Goal: Use online tool/utility: Utilize a website feature to perform a specific function

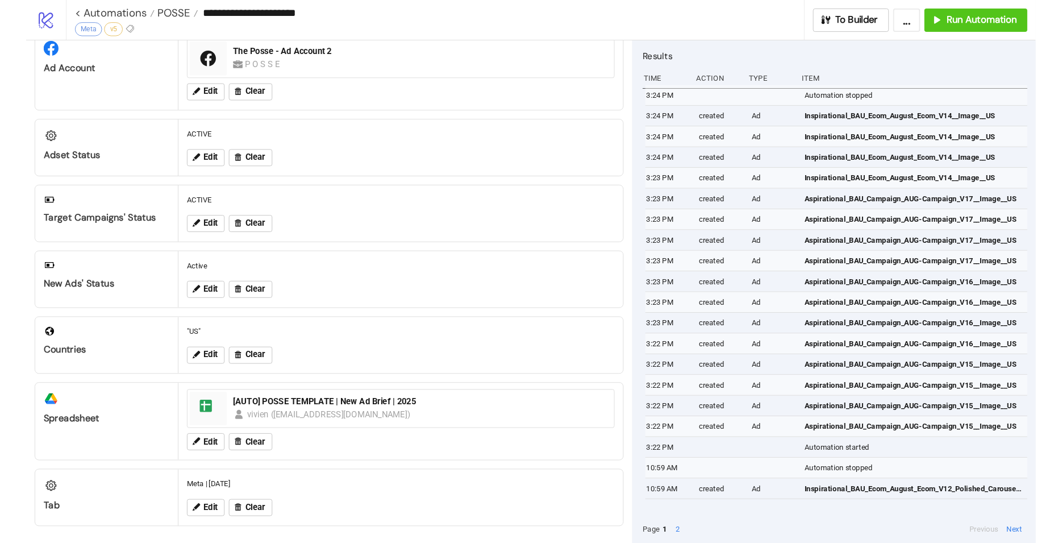
scroll to position [35, 0]
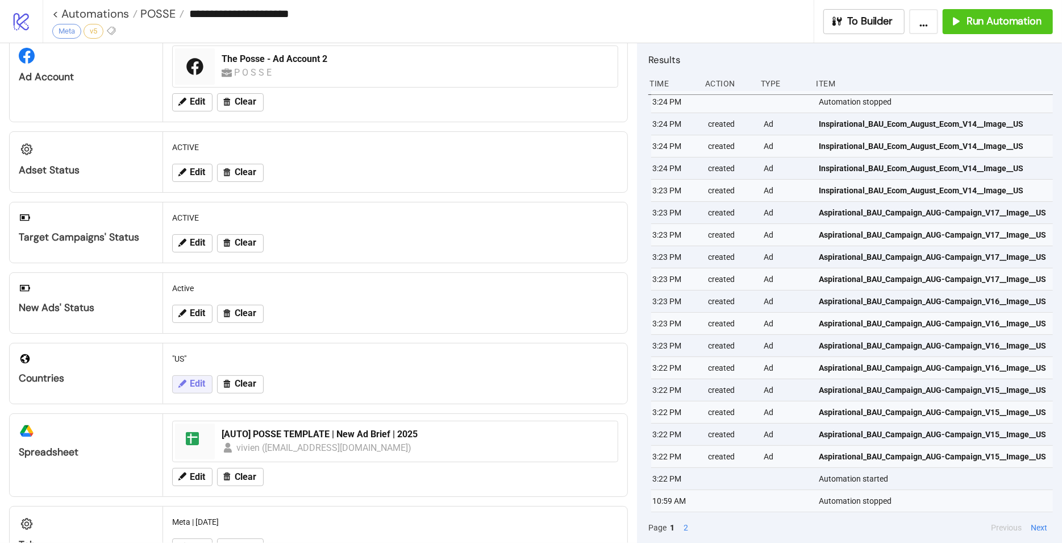
click at [193, 382] on span "Edit" at bounding box center [197, 383] width 15 height 10
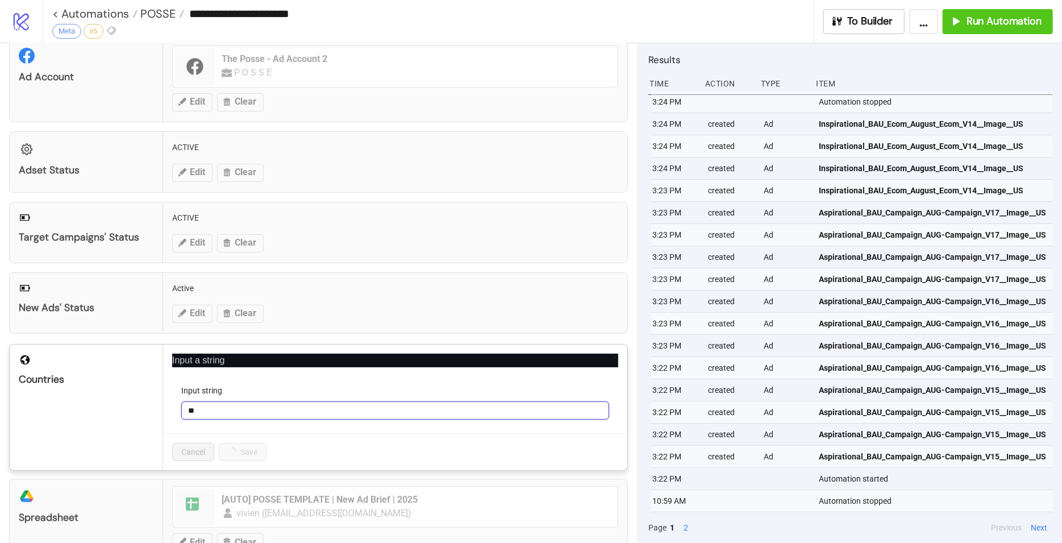
click at [249, 409] on input "**" at bounding box center [395, 410] width 428 height 18
type input "*"
type input "**"
click at [226, 448] on button "Save" at bounding box center [236, 452] width 35 height 18
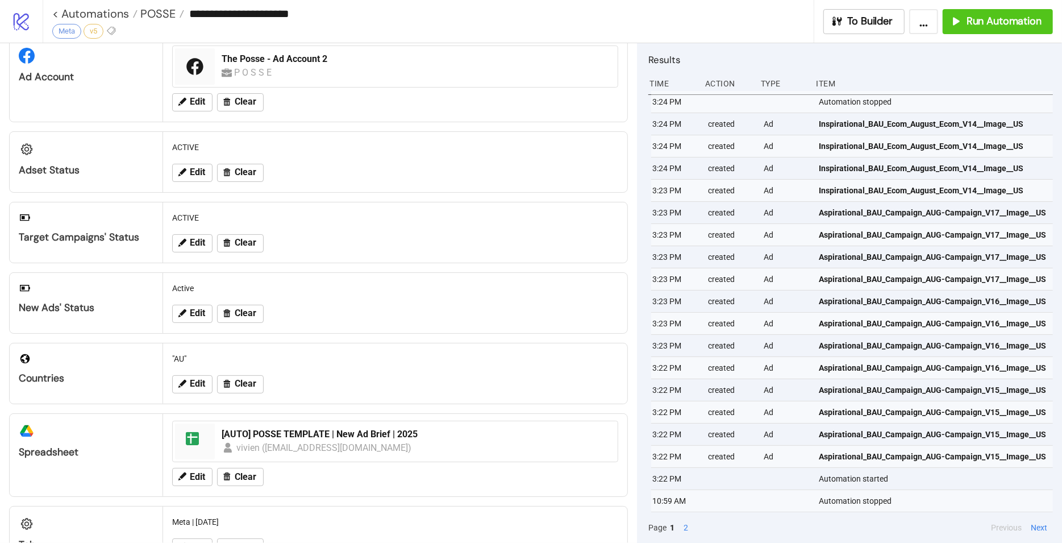
scroll to position [32, 0]
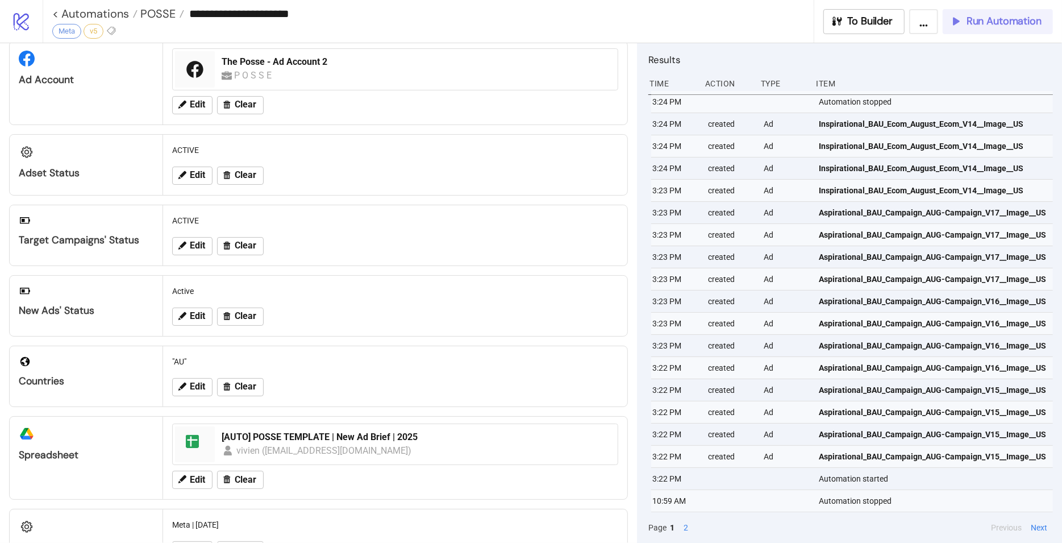
click at [1003, 22] on span "Run Automation" at bounding box center [1004, 21] width 75 height 13
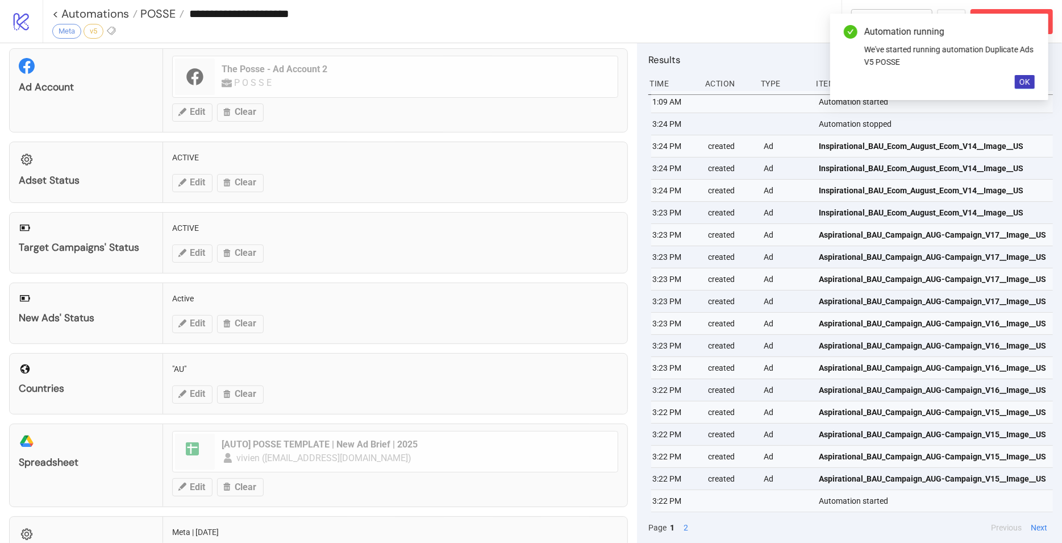
scroll to position [73, 0]
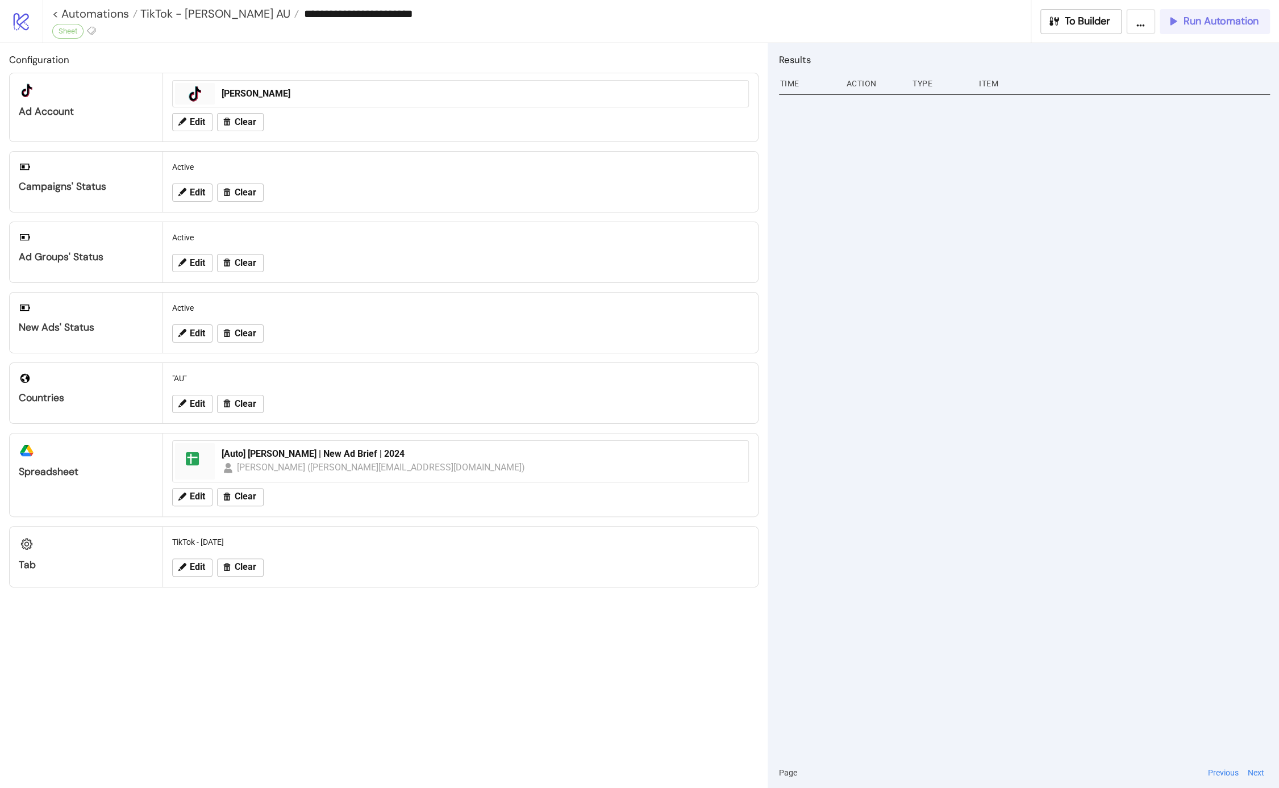
click at [1185, 30] on button "Run Automation" at bounding box center [1215, 21] width 110 height 25
click at [1238, 34] on div "**********" at bounding box center [661, 21] width 1237 height 43
click at [1241, 22] on span "Run Automation" at bounding box center [1221, 21] width 75 height 13
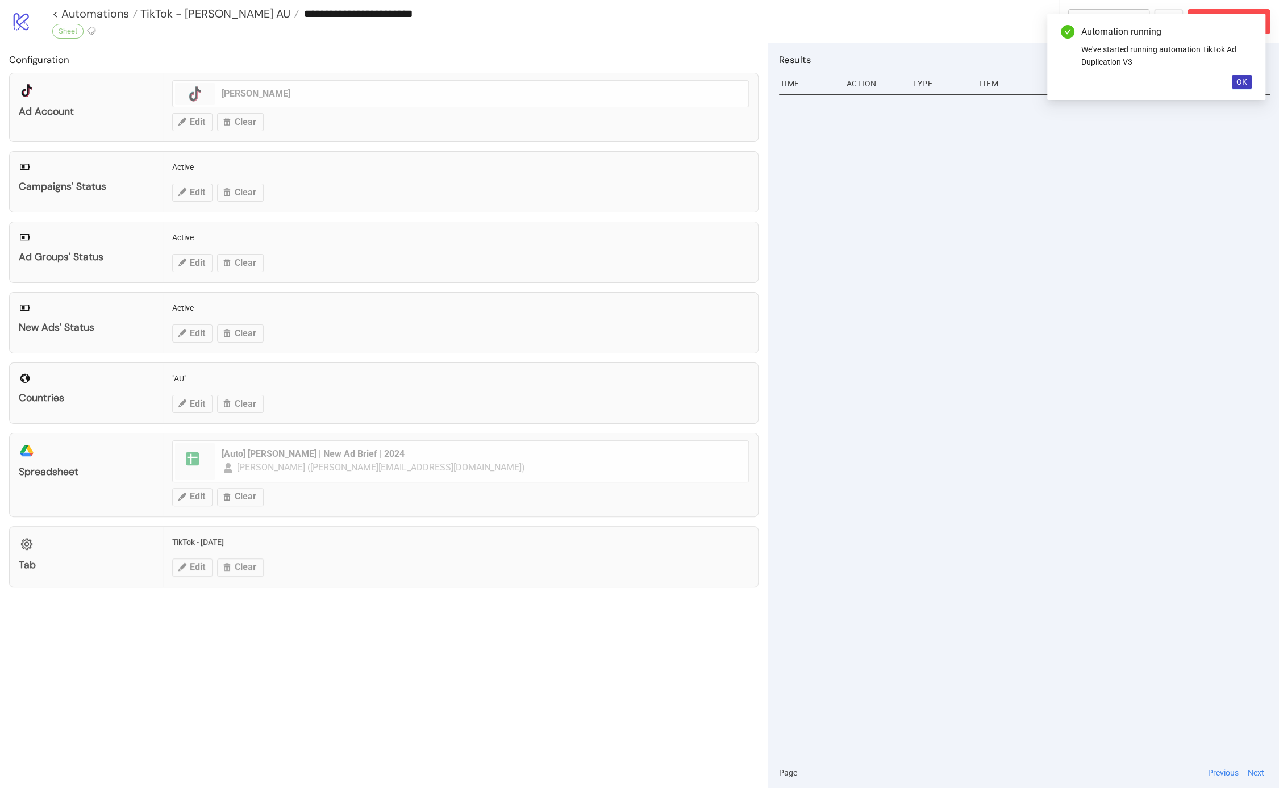
click at [997, 280] on div at bounding box center [1024, 424] width 491 height 667
click at [1239, 77] on span "OK" at bounding box center [1242, 81] width 11 height 9
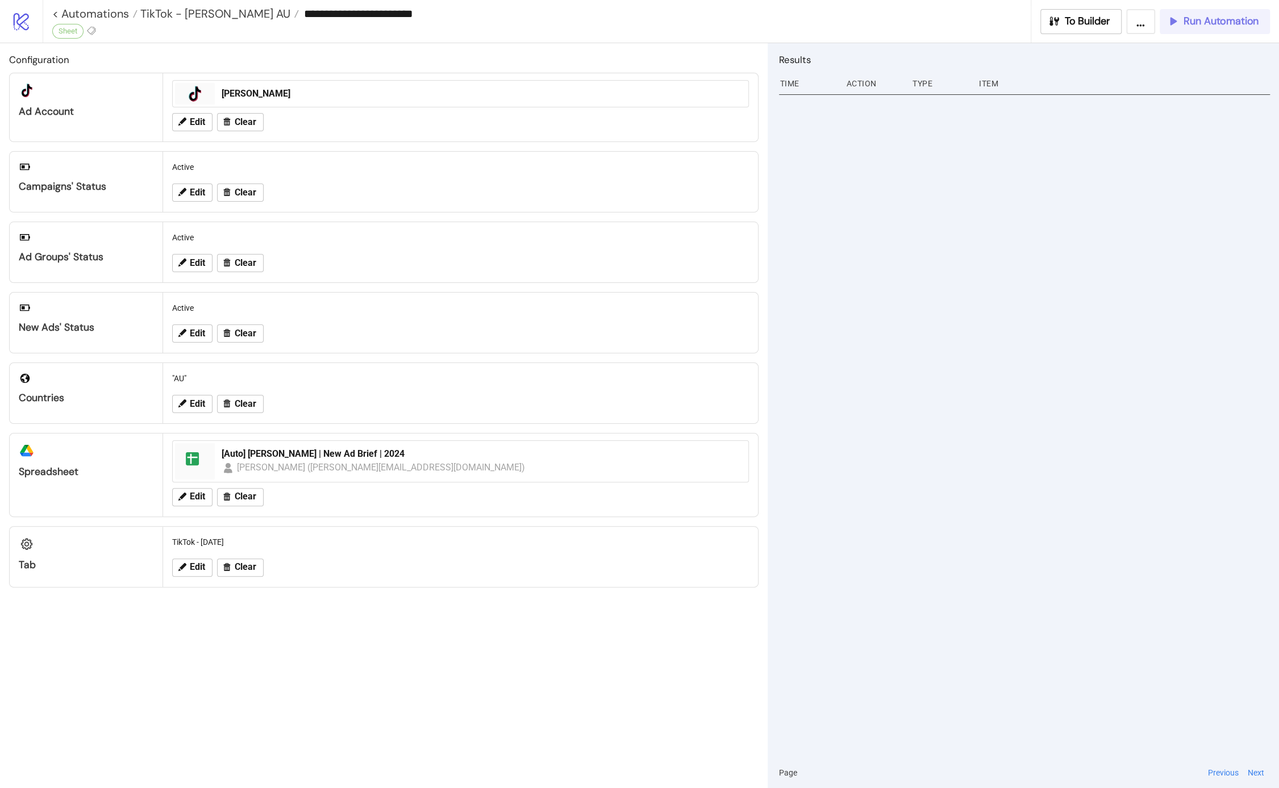
click at [1197, 28] on button "Run Automation" at bounding box center [1215, 21] width 110 height 25
click at [1235, 45] on div "Results Time Action Type Item Page Previous Next" at bounding box center [1023, 415] width 511 height 745
click at [1233, 36] on div "**********" at bounding box center [661, 21] width 1237 height 43
click at [1233, 26] on span "Run Automation" at bounding box center [1221, 21] width 75 height 13
click at [1169, 15] on icon "button" at bounding box center [1173, 21] width 13 height 13
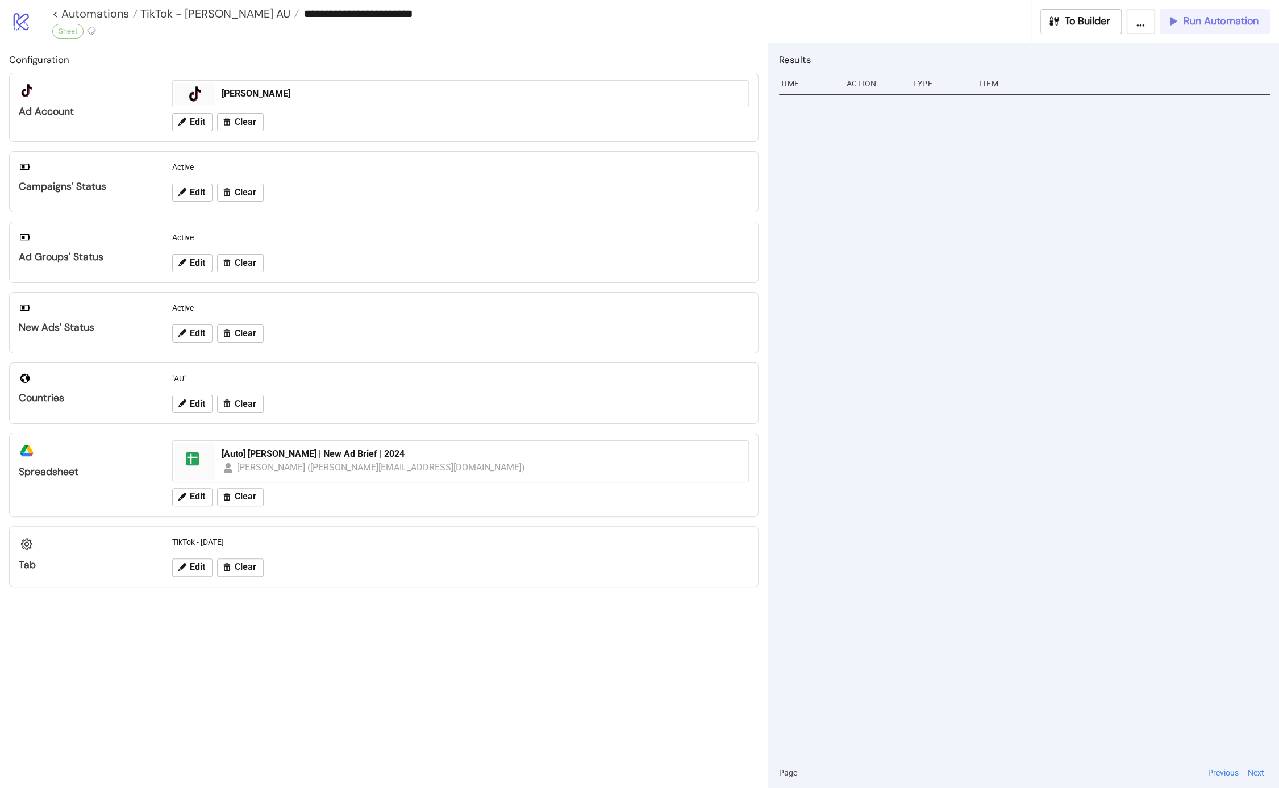
click at [912, 188] on div at bounding box center [1024, 424] width 491 height 667
click at [1185, 29] on button "Run Automation" at bounding box center [1215, 21] width 110 height 25
click at [1197, 25] on span "Run Automation" at bounding box center [1221, 21] width 75 height 13
click at [1197, 25] on div "To Builder ... Run Automation" at bounding box center [1154, 21] width 249 height 25
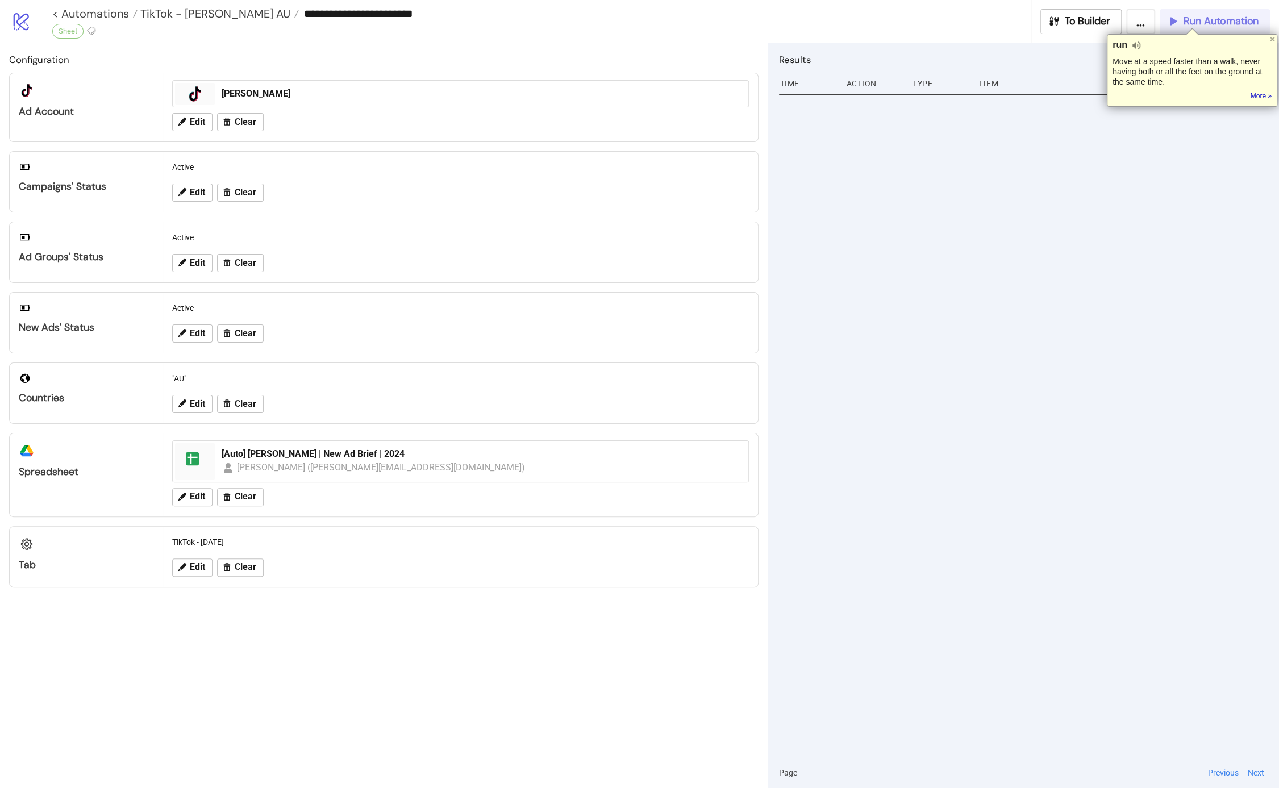
click at [1229, 18] on span "Run Automation" at bounding box center [1221, 21] width 75 height 13
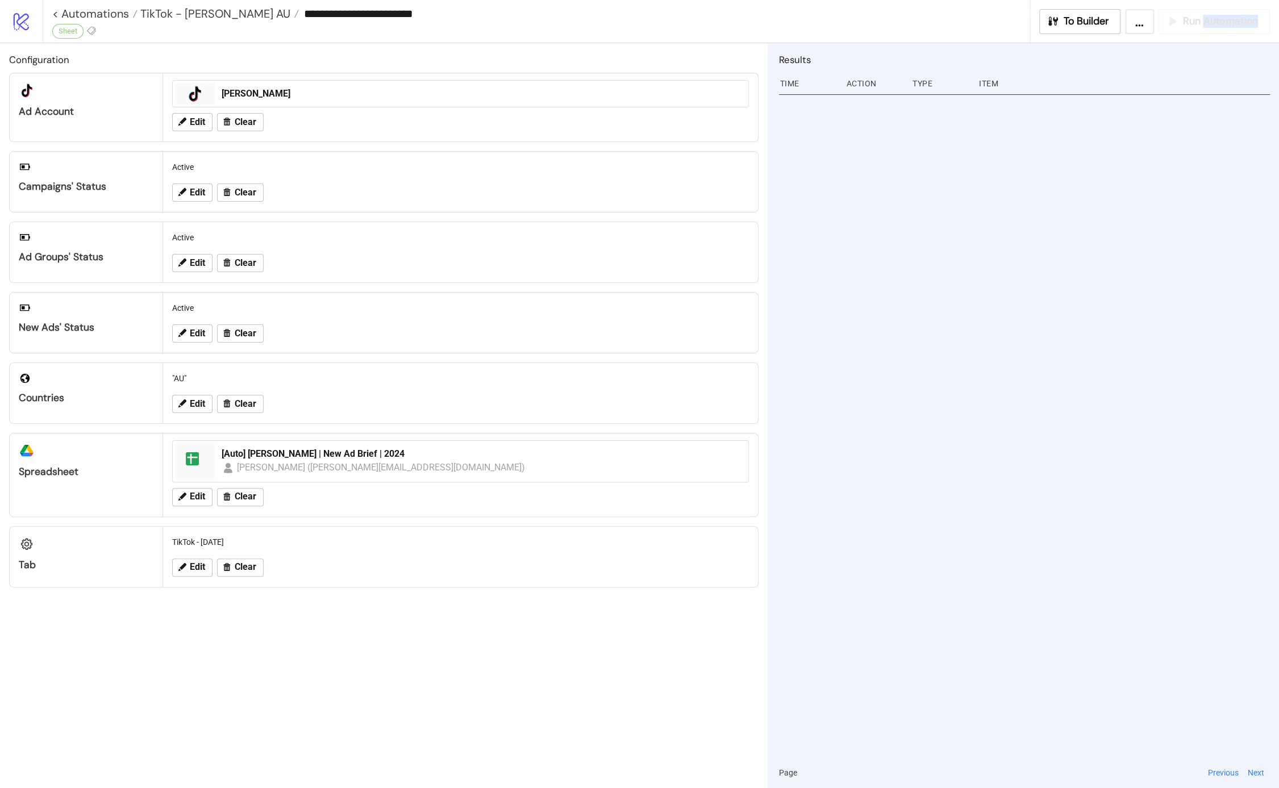
click at [1229, 17] on div "To Builder ... Run Automation" at bounding box center [1154, 21] width 249 height 25
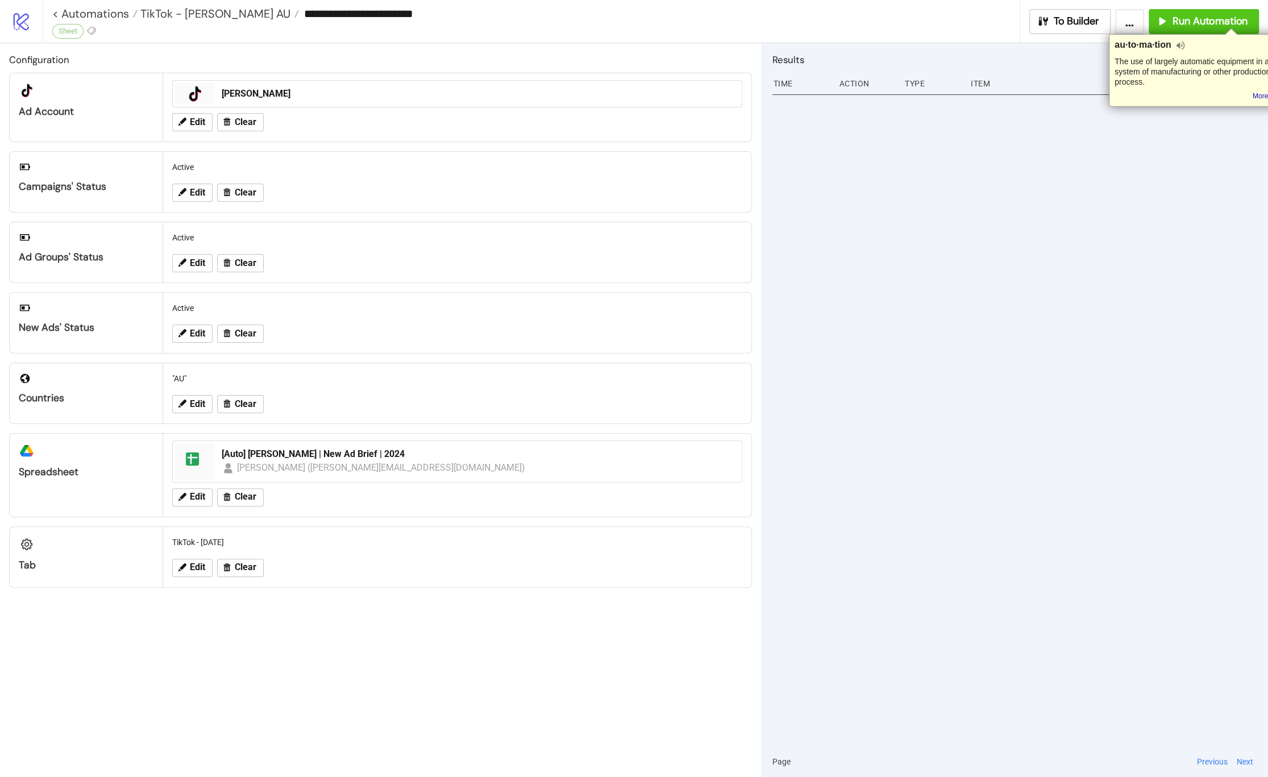
click at [747, 276] on div "Edit Clear" at bounding box center [457, 263] width 579 height 30
